Goal: Transaction & Acquisition: Purchase product/service

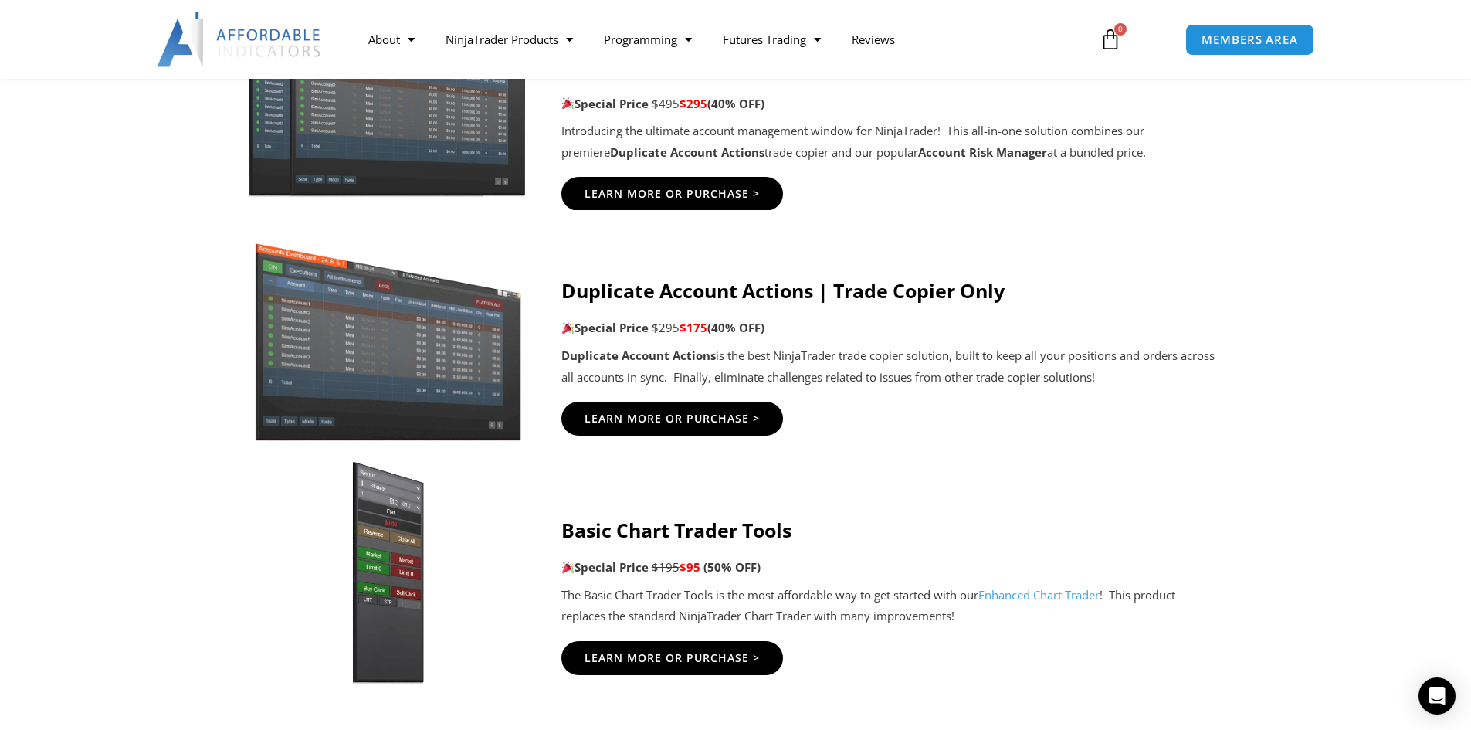
scroll to position [927, 0]
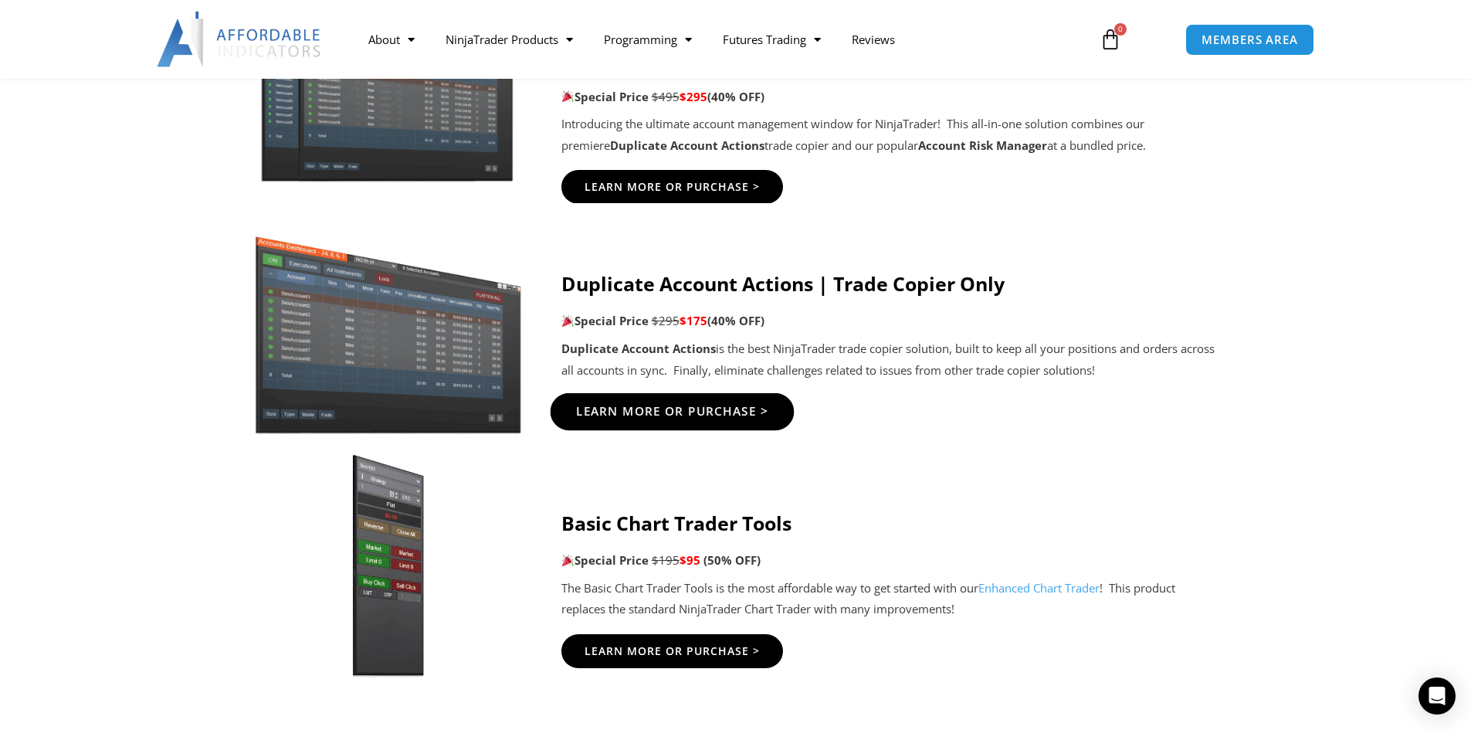
click at [696, 417] on span "Learn More Or Purchase >" at bounding box center [671, 411] width 193 height 12
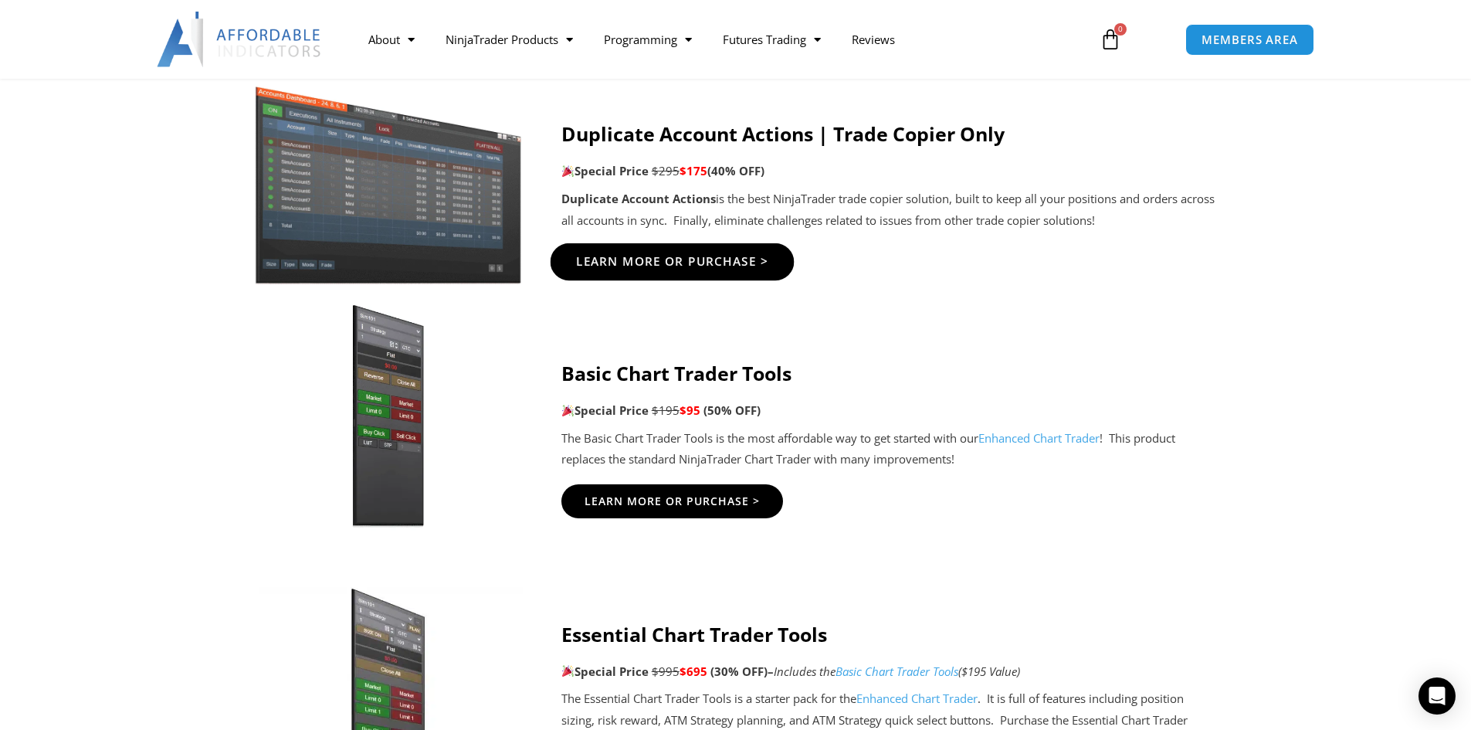
scroll to position [1081, 0]
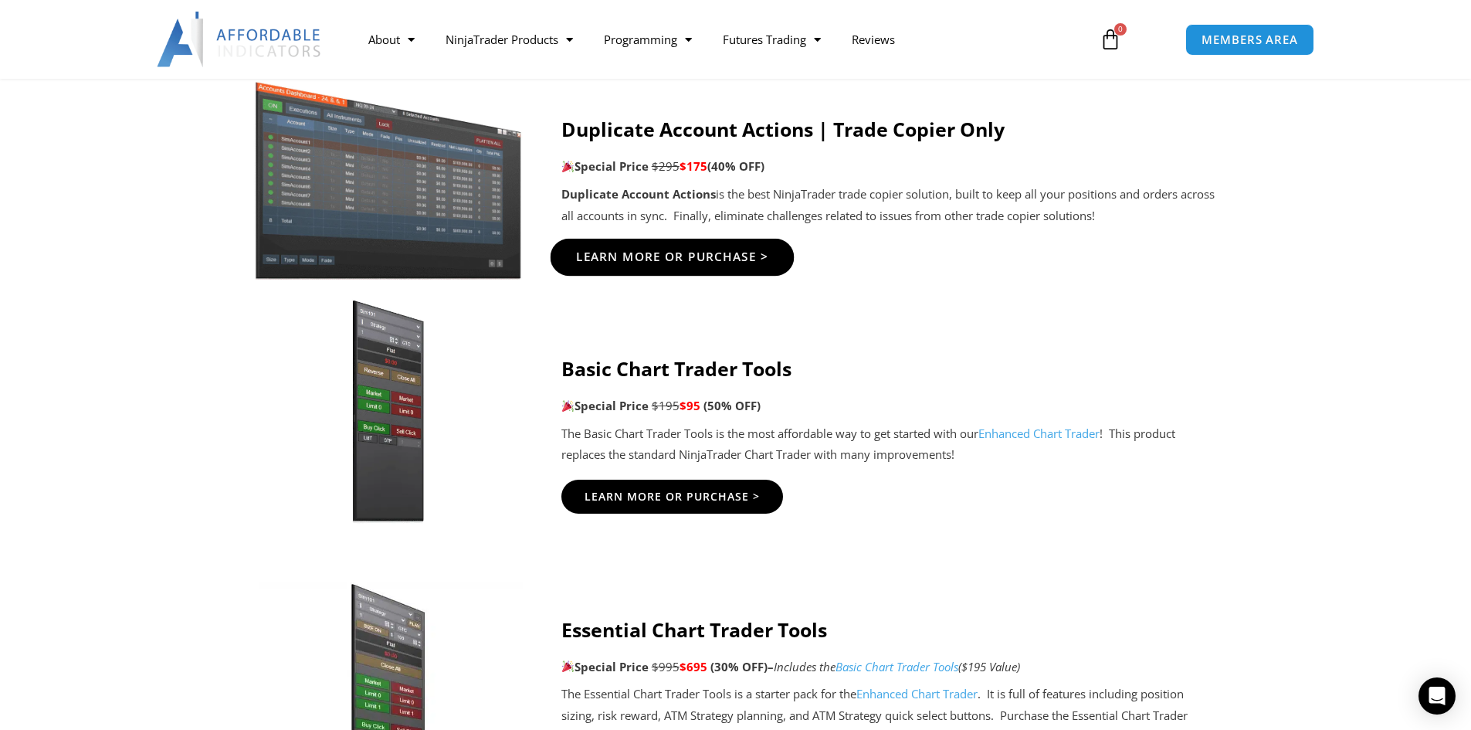
click at [686, 263] on span "Learn More Or Purchase >" at bounding box center [671, 257] width 193 height 12
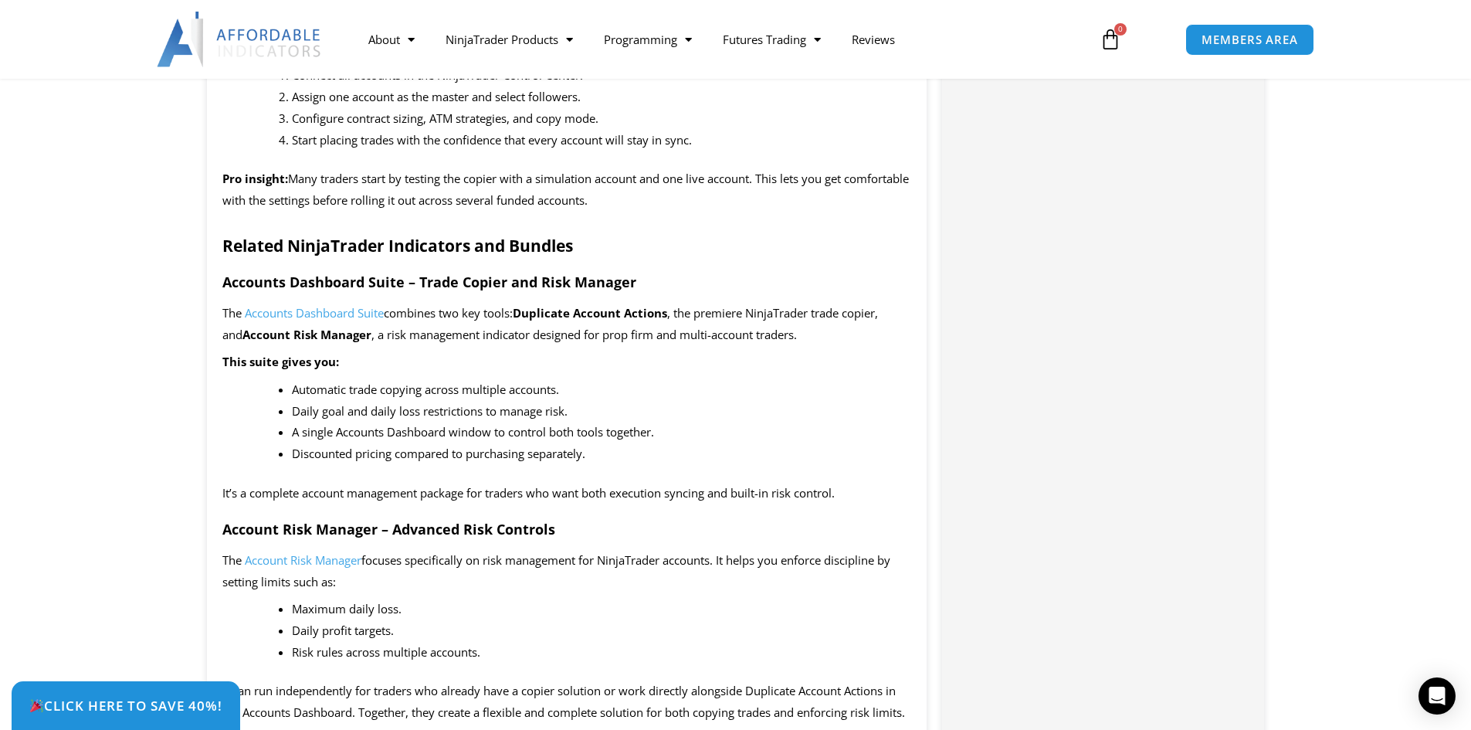
scroll to position [1924, 0]
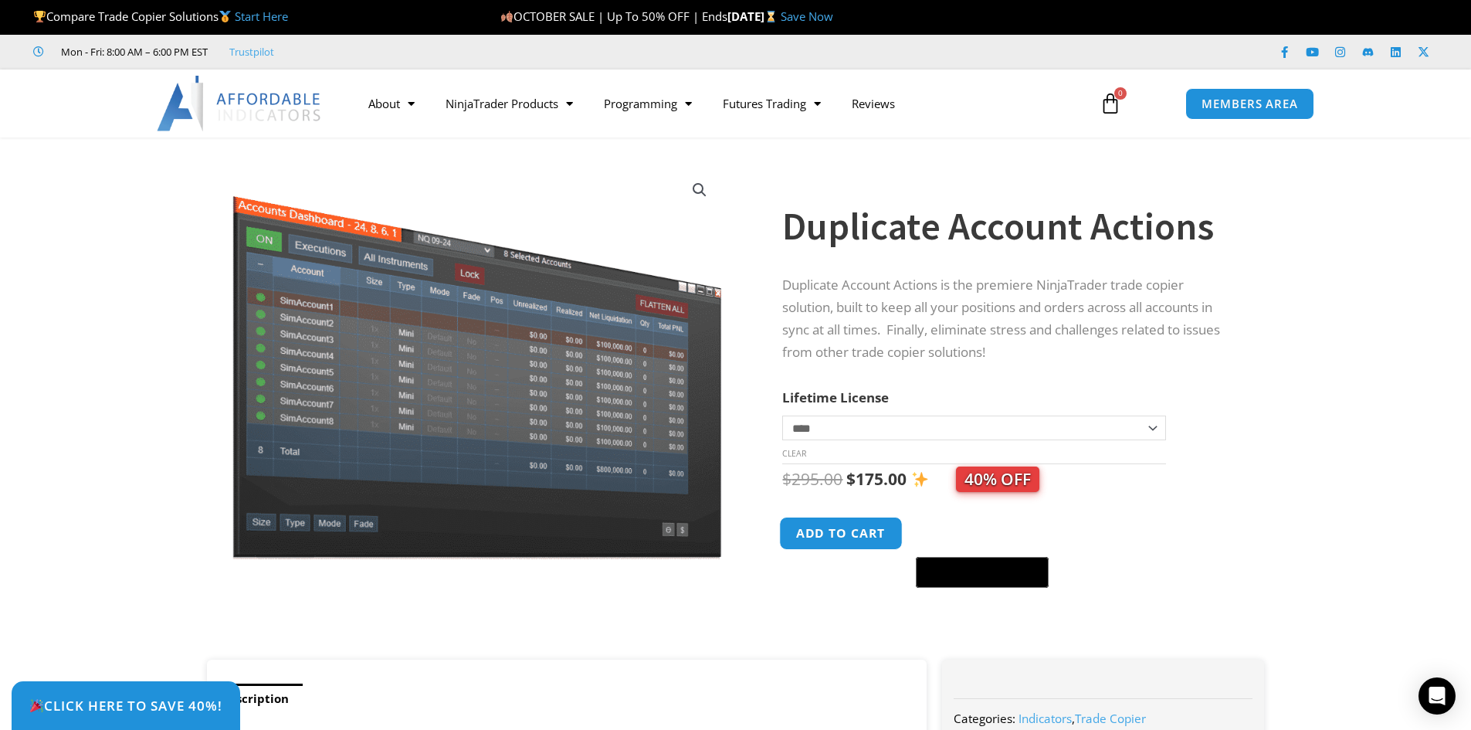
click at [849, 544] on button "Add to cart" at bounding box center [842, 533] width 124 height 33
click at [833, 537] on button "Add to cart" at bounding box center [842, 533] width 124 height 33
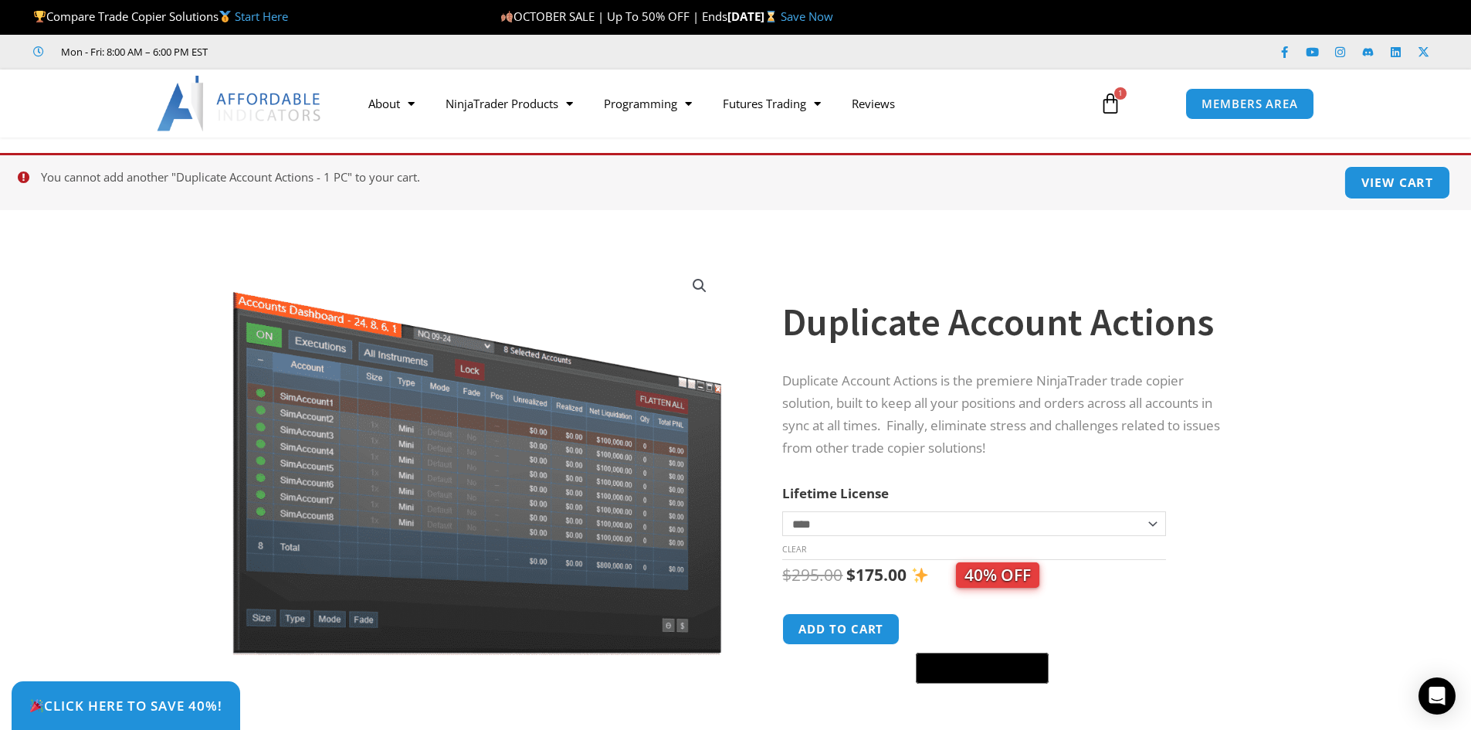
click at [1386, 188] on link "View cart" at bounding box center [1397, 182] width 107 height 33
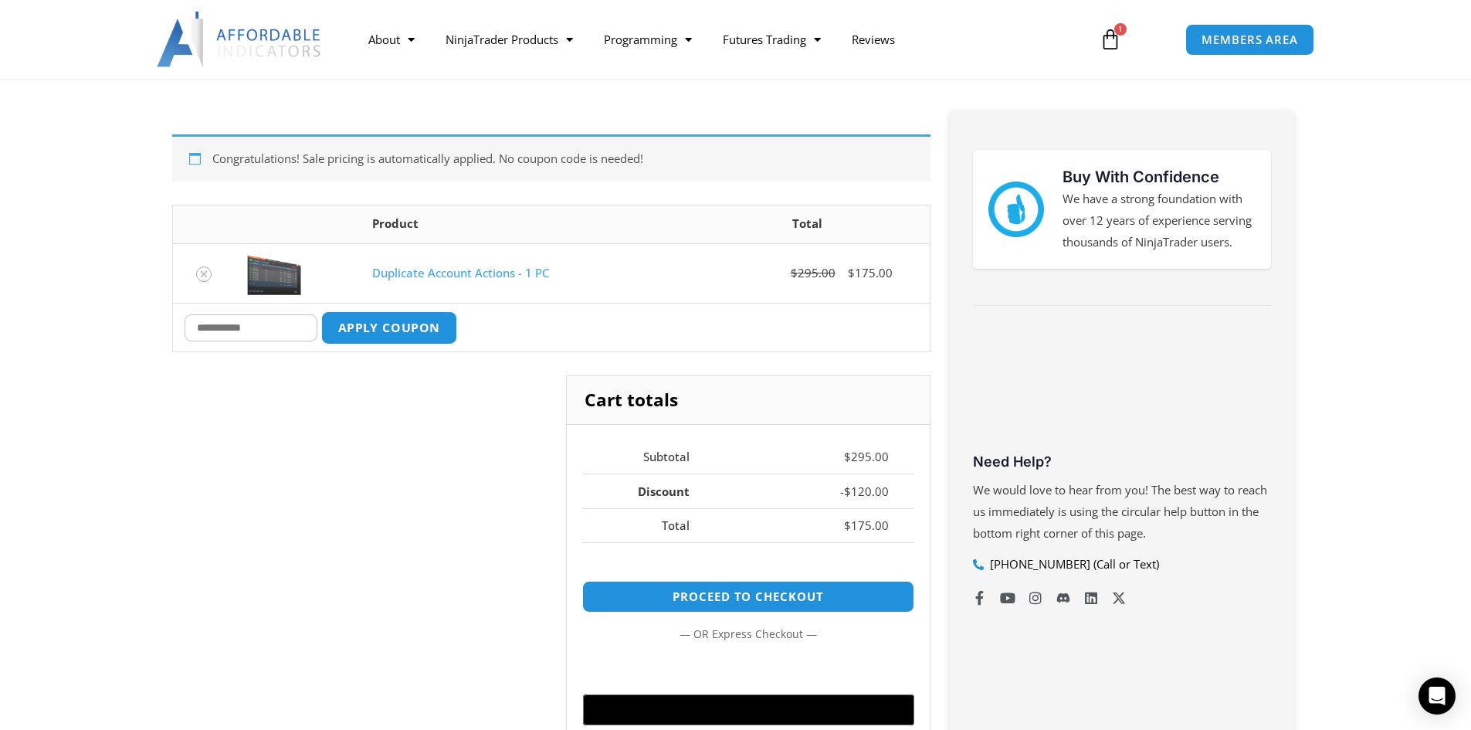
scroll to position [154, 0]
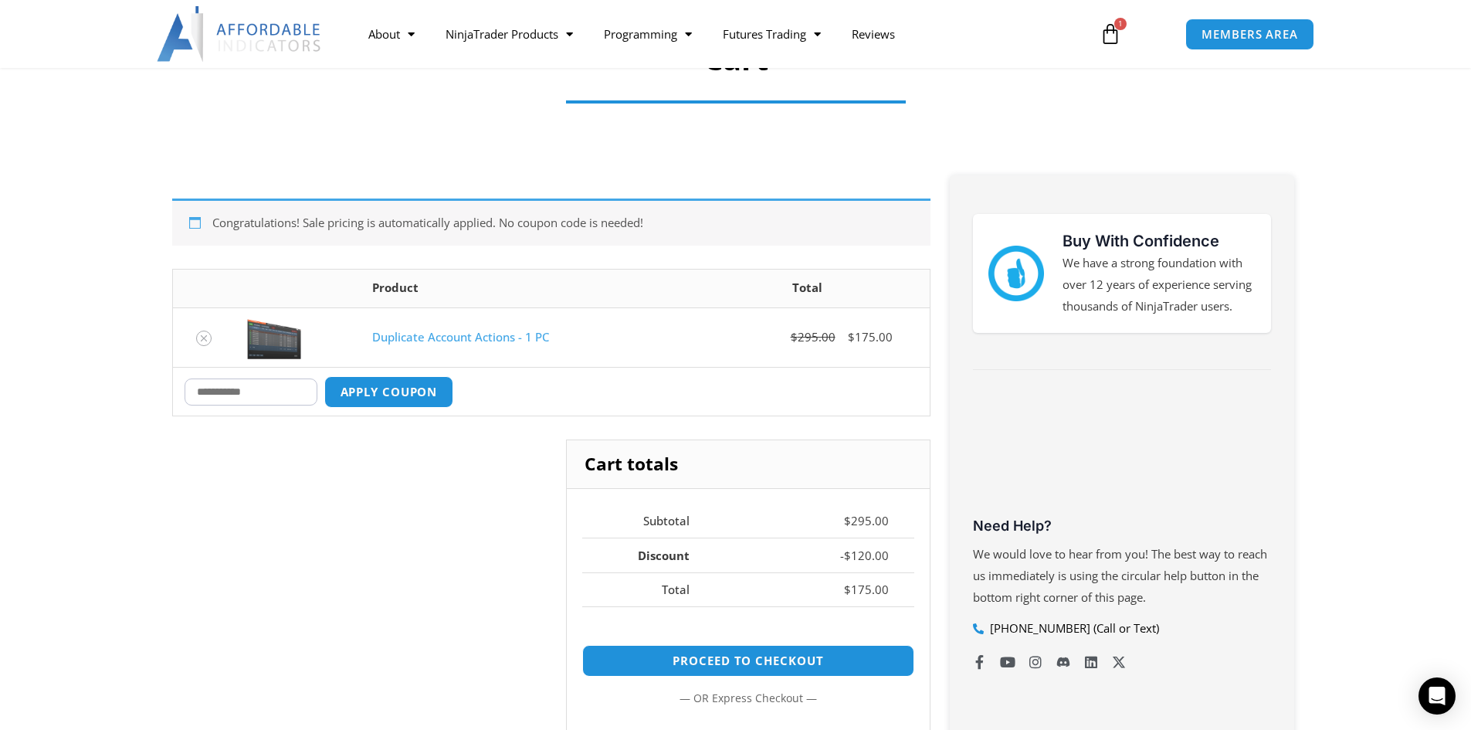
click at [311, 385] on input "Coupon:" at bounding box center [251, 391] width 133 height 27
type input "****"
click at [413, 395] on button "Apply coupon" at bounding box center [388, 391] width 136 height 33
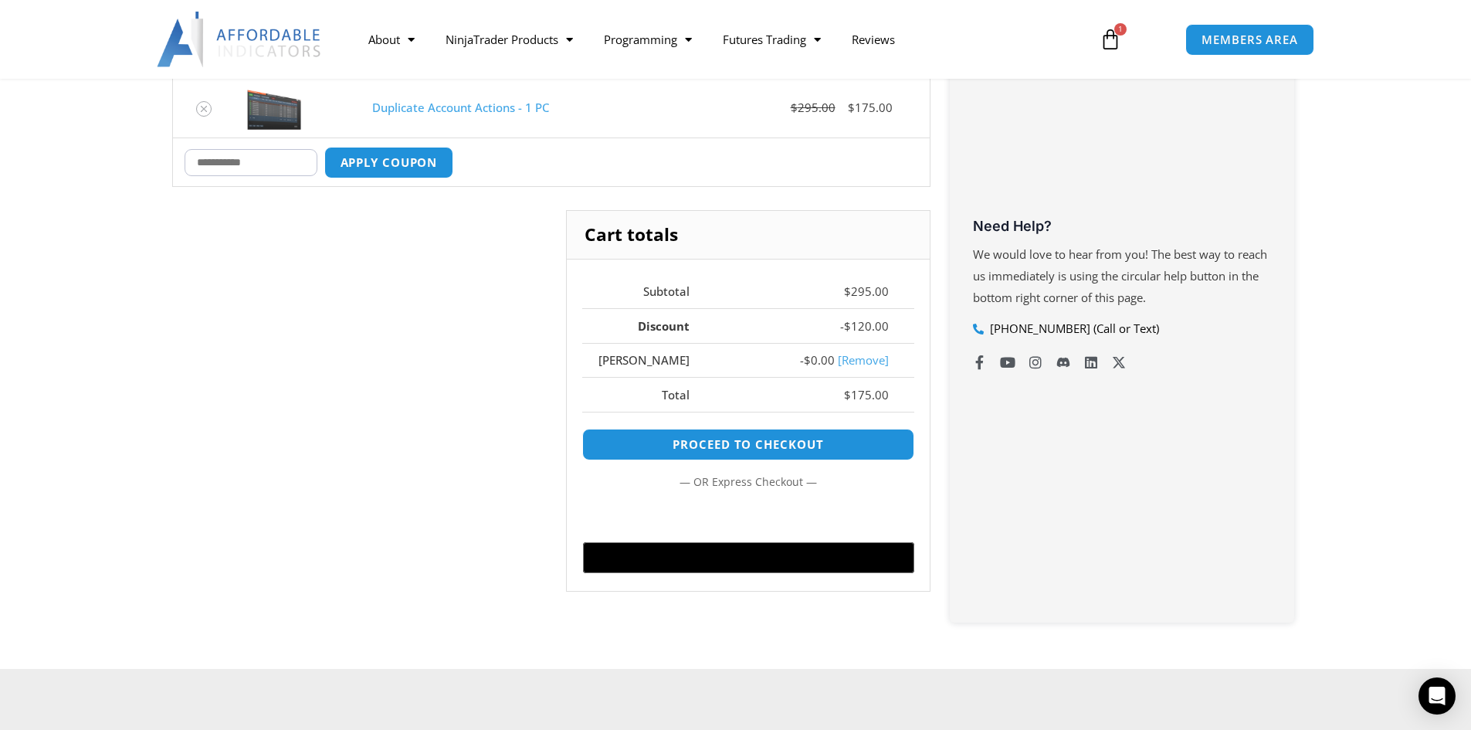
scroll to position [385, 0]
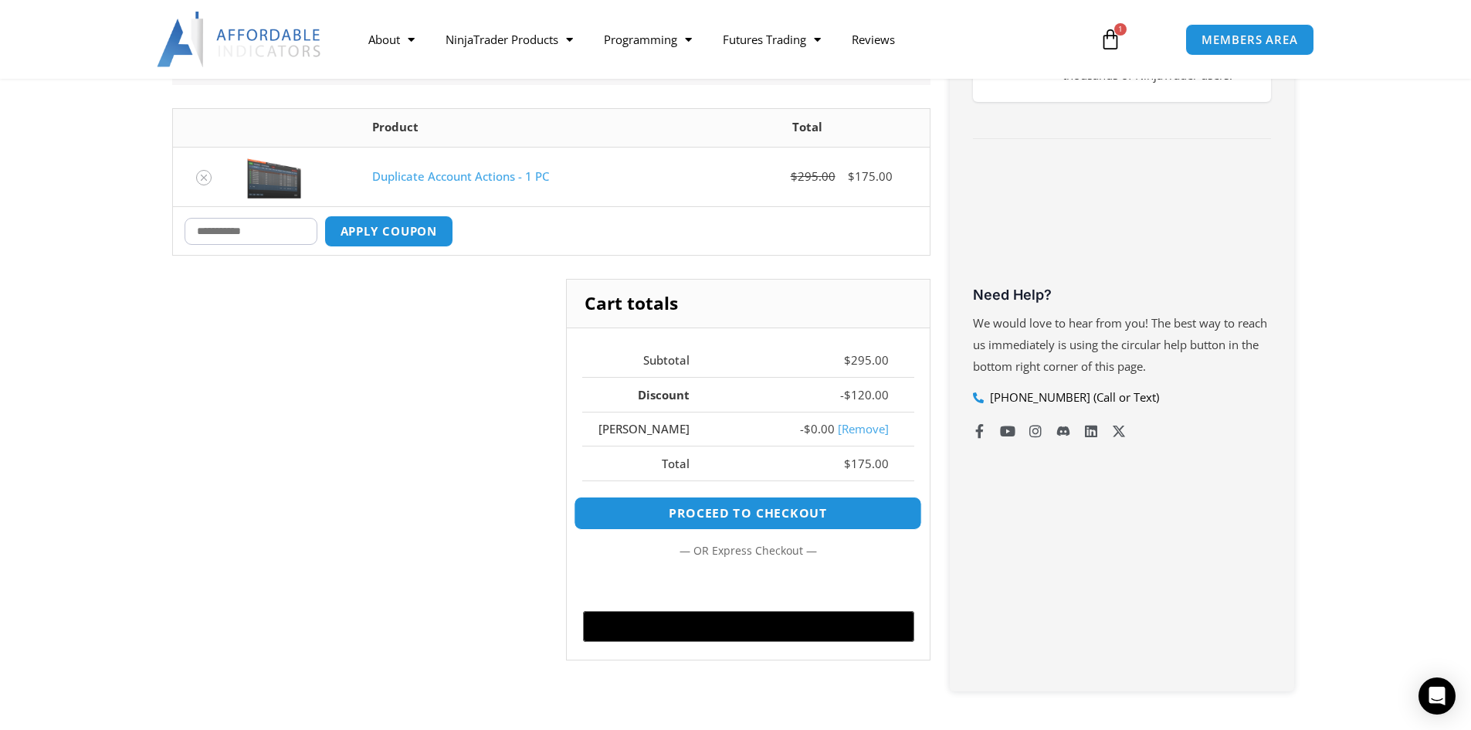
click at [766, 526] on link "Proceed to checkout" at bounding box center [748, 512] width 348 height 33
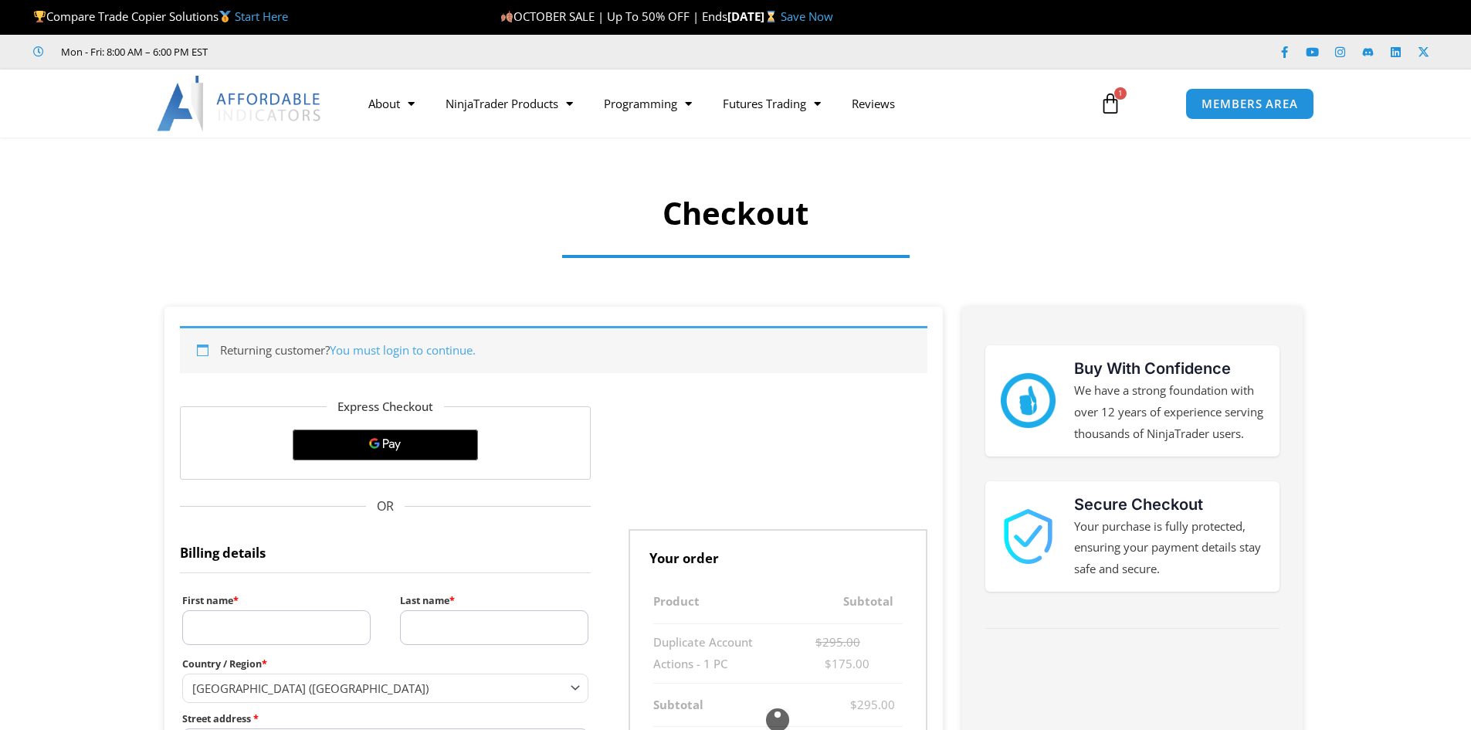
select select "**"
